Goal: Transaction & Acquisition: Register for event/course

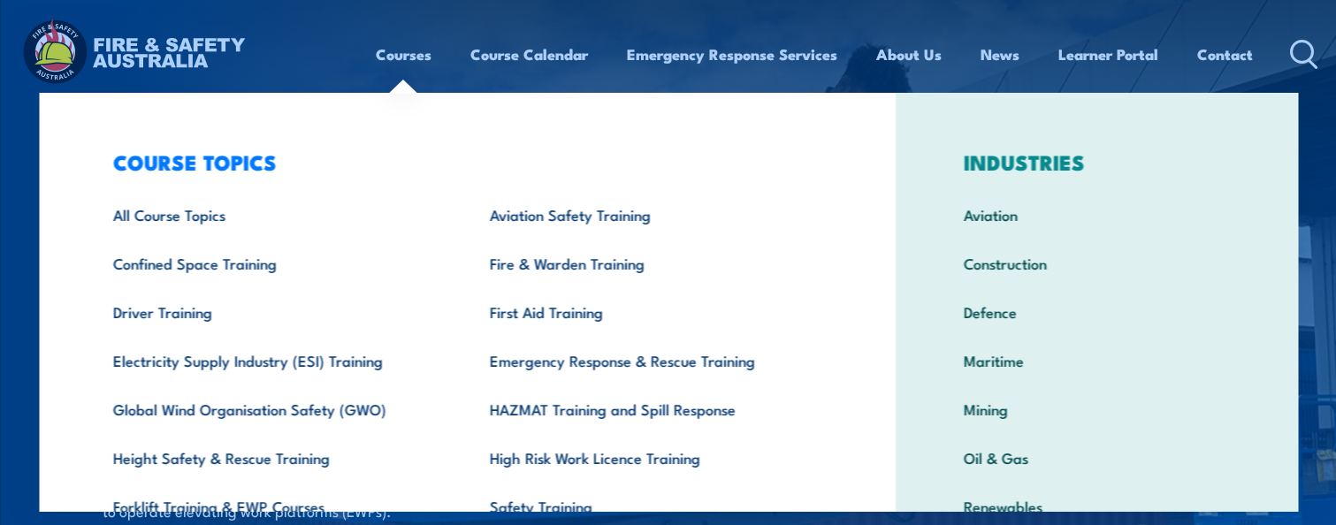
click at [413, 55] on link "Courses" at bounding box center [404, 54] width 56 height 47
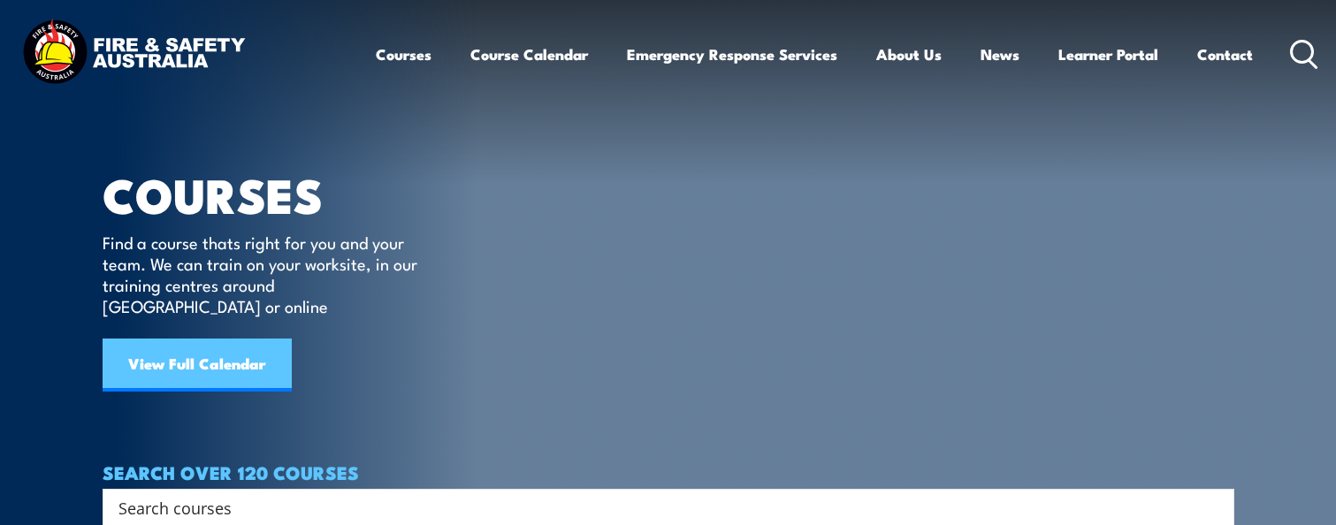
click at [170, 339] on link "View Full Calendar" at bounding box center [197, 365] width 189 height 53
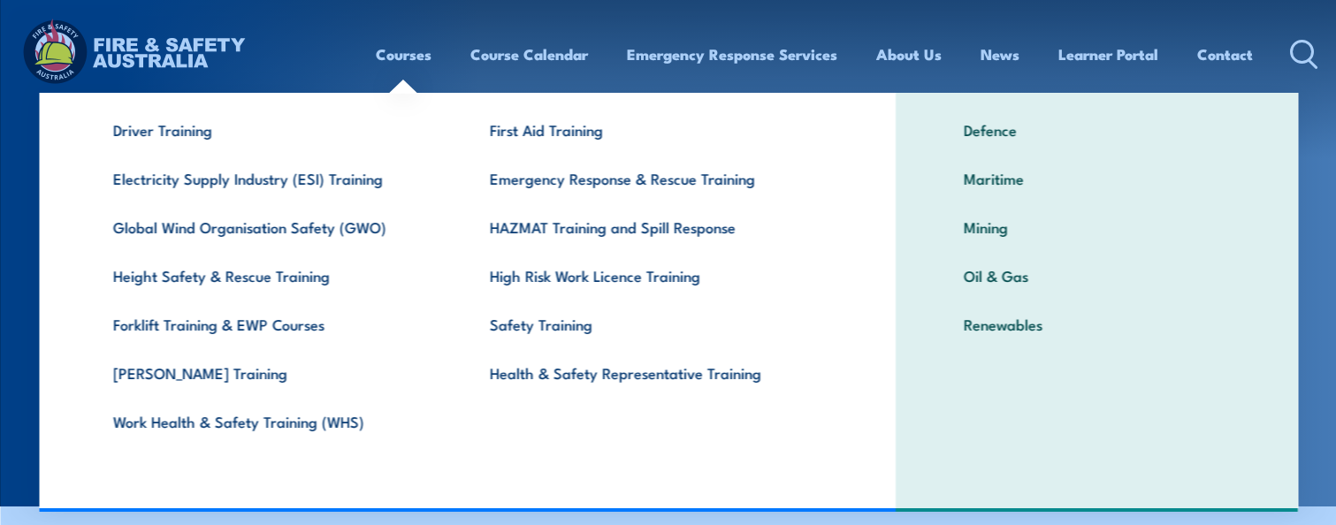
scroll to position [182, 0]
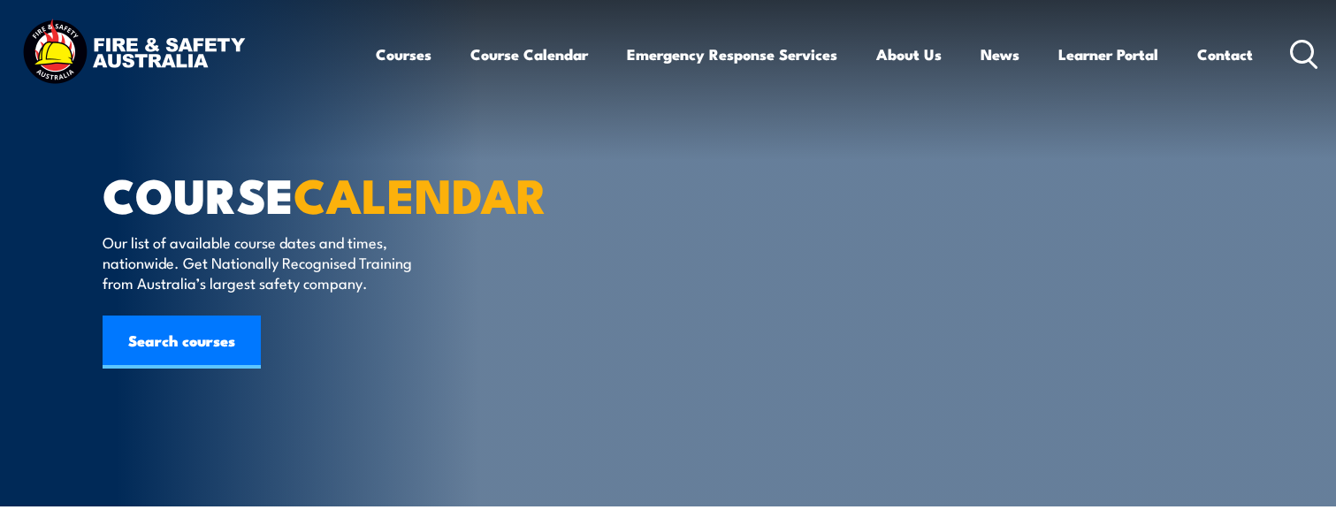
click at [1326, 151] on section "COURSE CALENDAR Our list of available course dates and times, nationwide. Get N…" at bounding box center [668, 253] width 1336 height 507
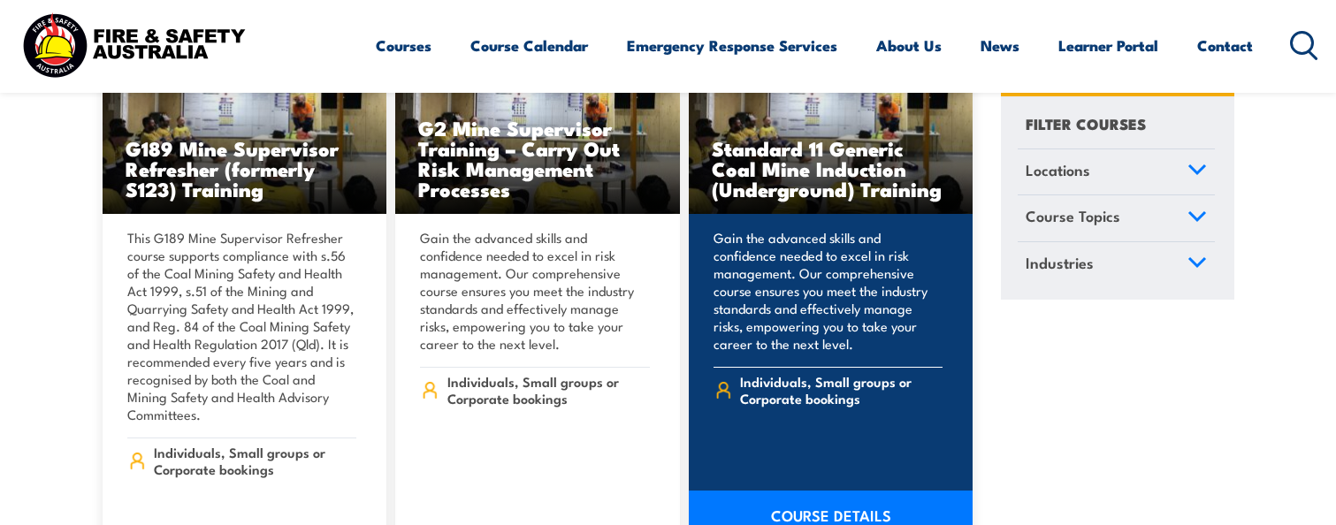
scroll to position [1029, 0]
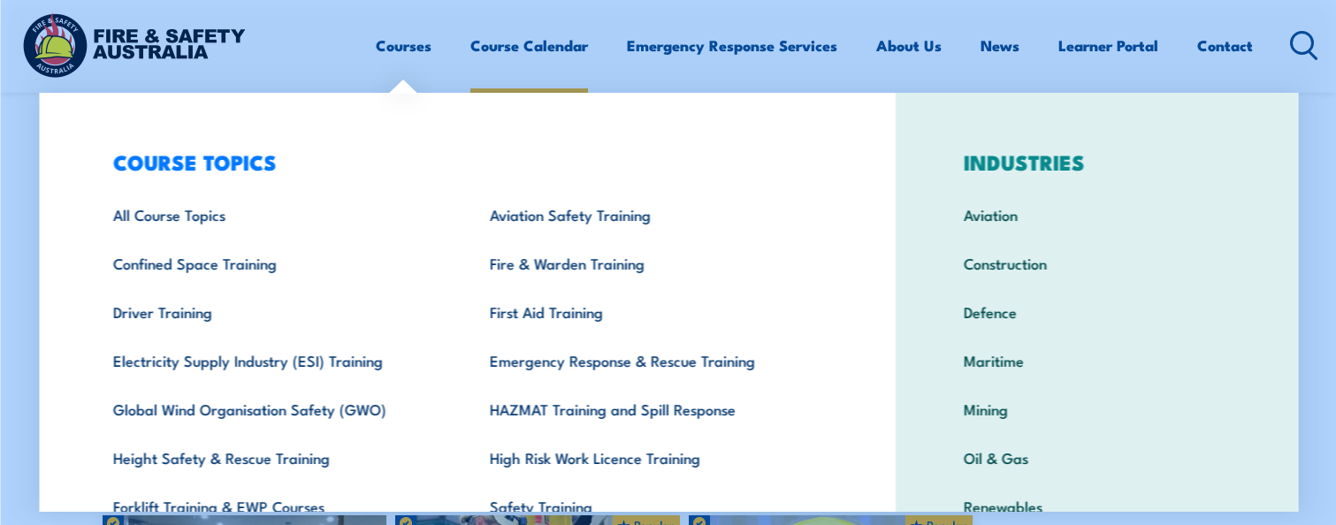
click at [558, 42] on link "Course Calendar" at bounding box center [529, 45] width 118 height 47
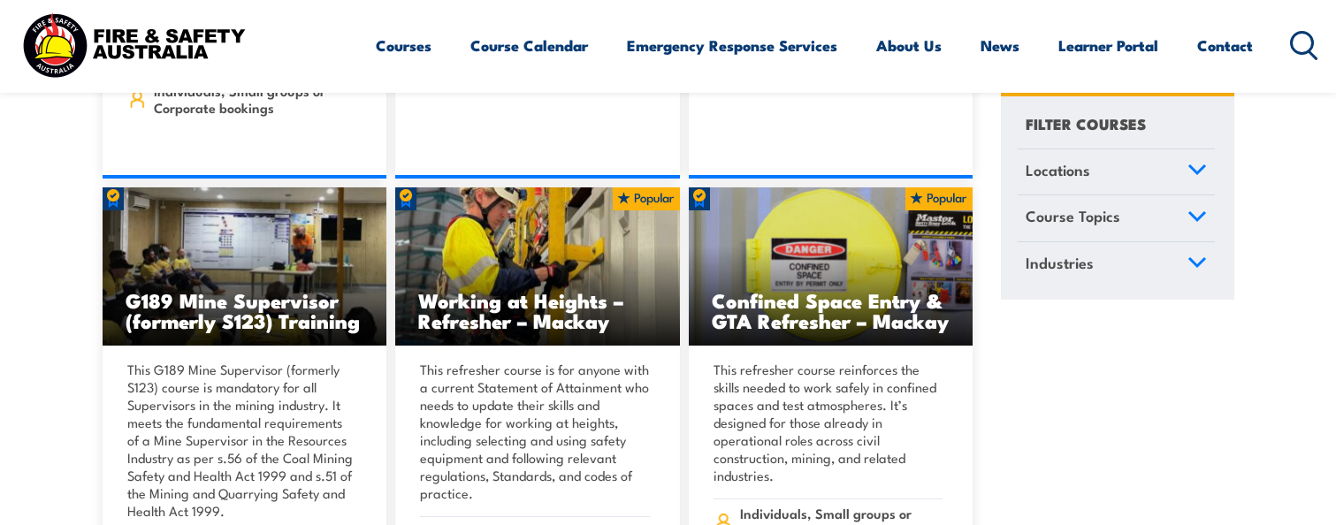
scroll to position [1376, 0]
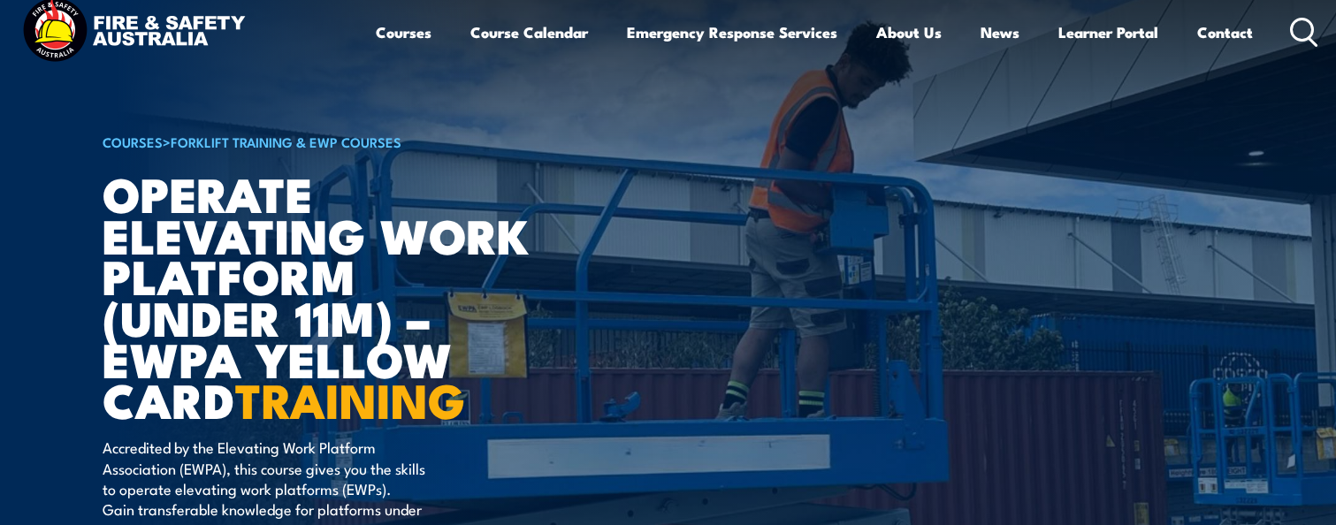
scroll to position [22, 0]
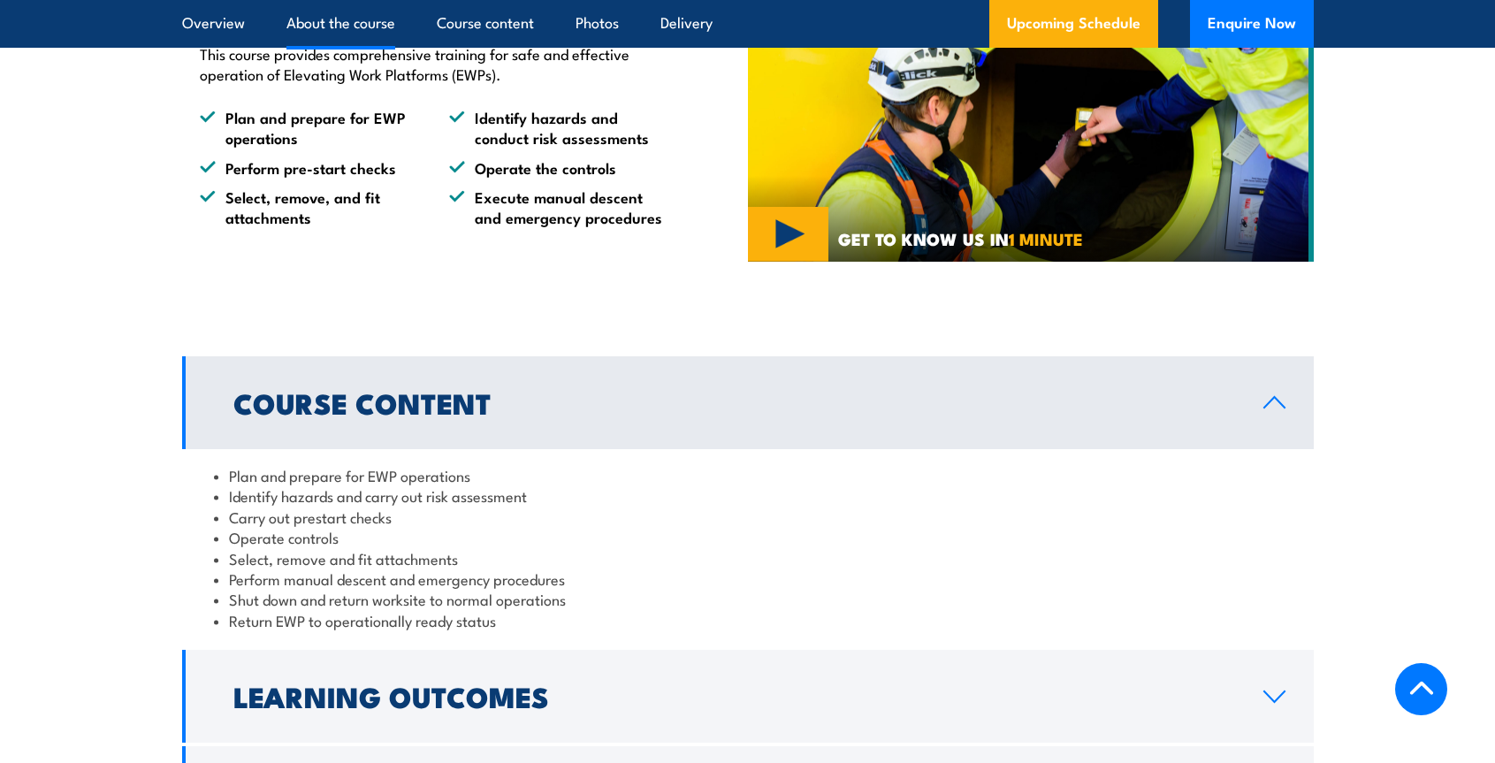
scroll to position [1280, 0]
